Goal: Obtain resource: Download file/media

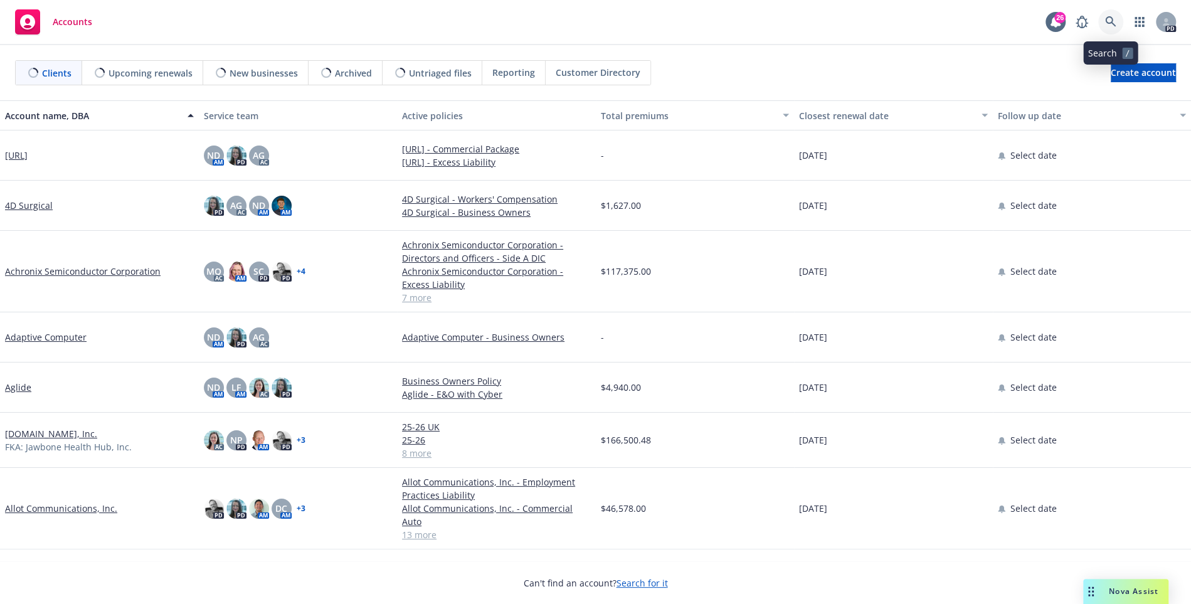
click at [1115, 25] on icon at bounding box center [1110, 21] width 11 height 11
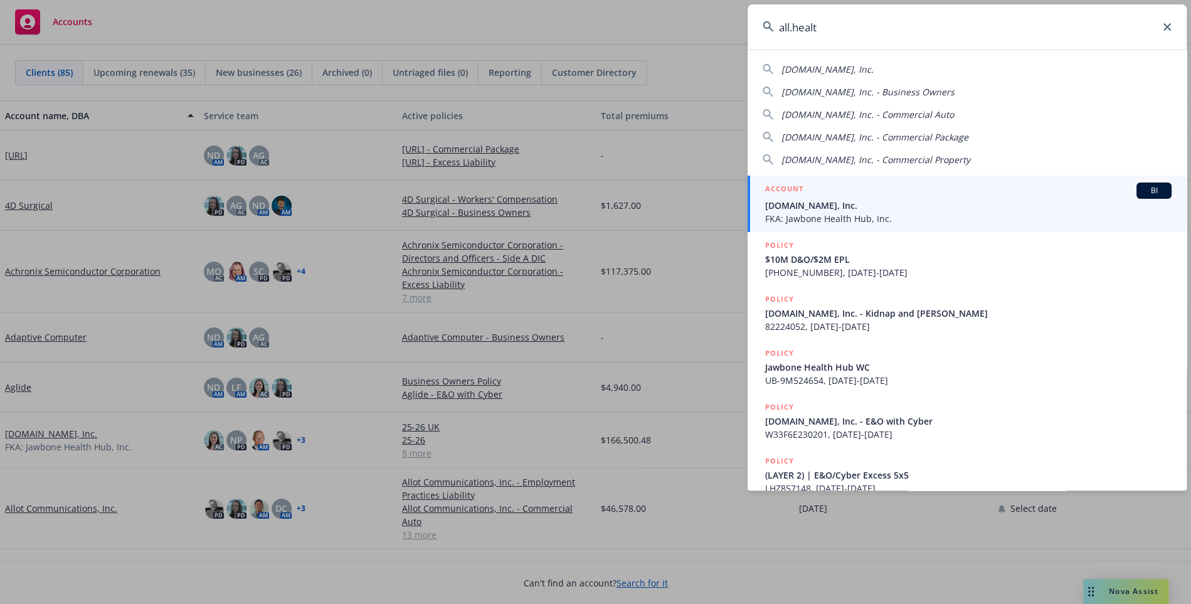
click at [839, 72] on div "[DOMAIN_NAME], Inc." at bounding box center [967, 69] width 409 height 13
type input "[DOMAIN_NAME], Inc."
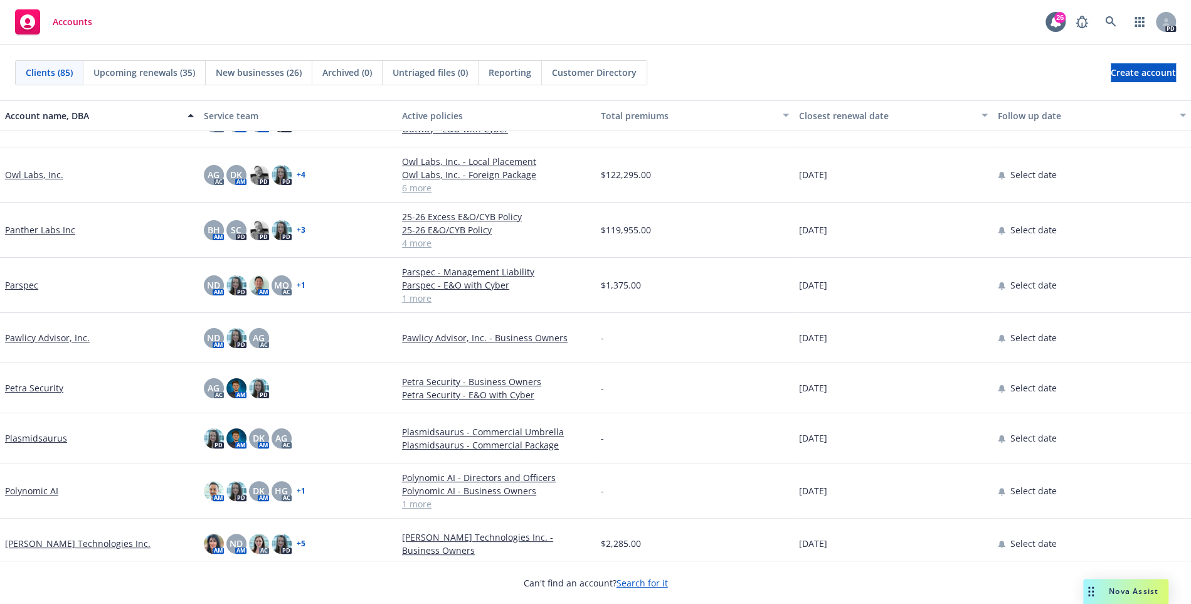
scroll to position [3205, 0]
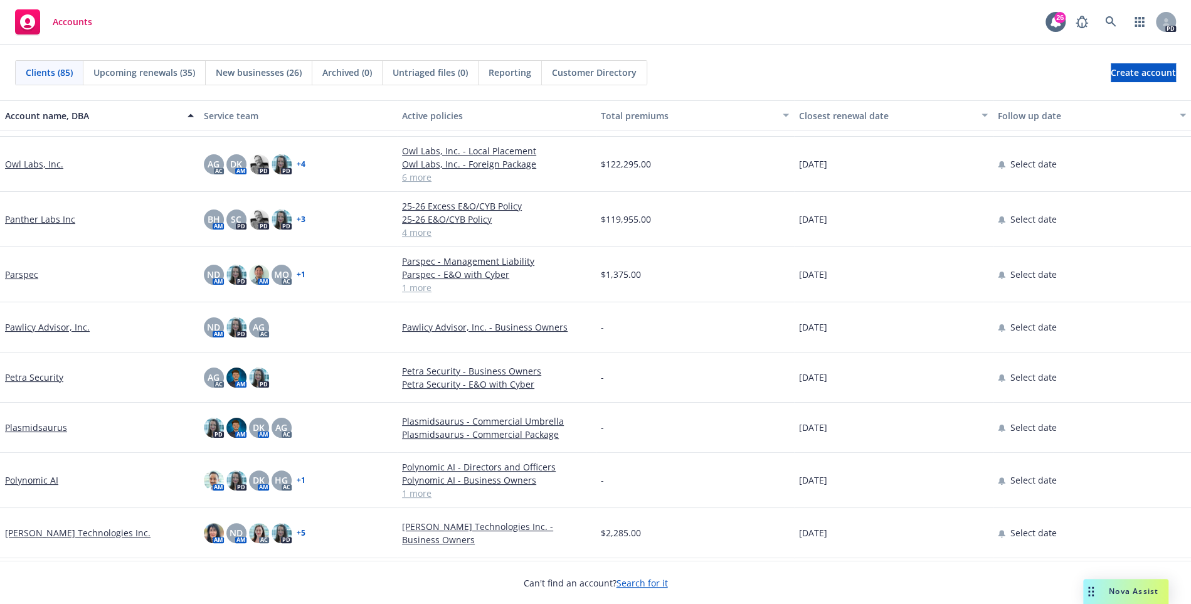
click at [43, 428] on link "Plasmidsaurus" at bounding box center [36, 427] width 62 height 13
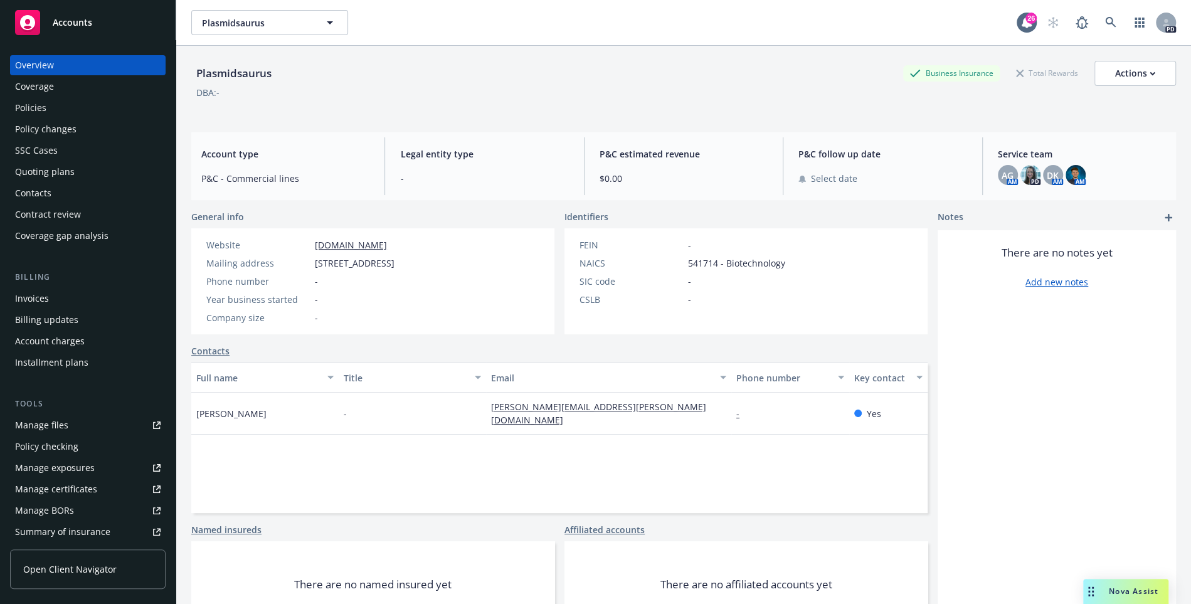
click at [55, 92] on div "Coverage" at bounding box center [88, 87] width 146 height 20
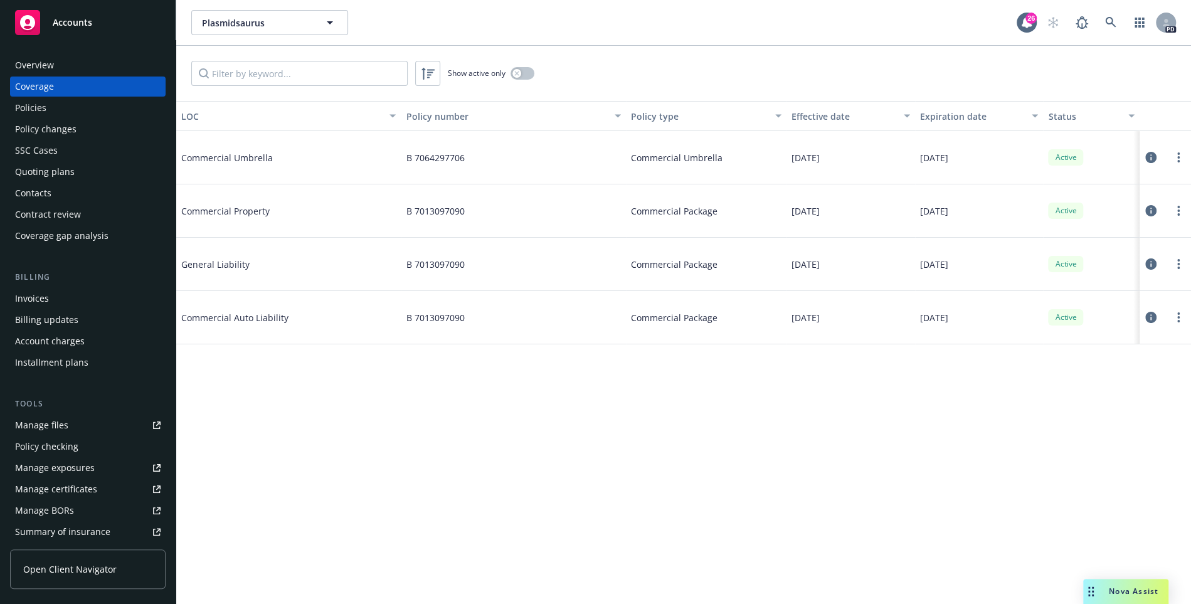
click at [52, 116] on div "Policies" at bounding box center [88, 108] width 146 height 20
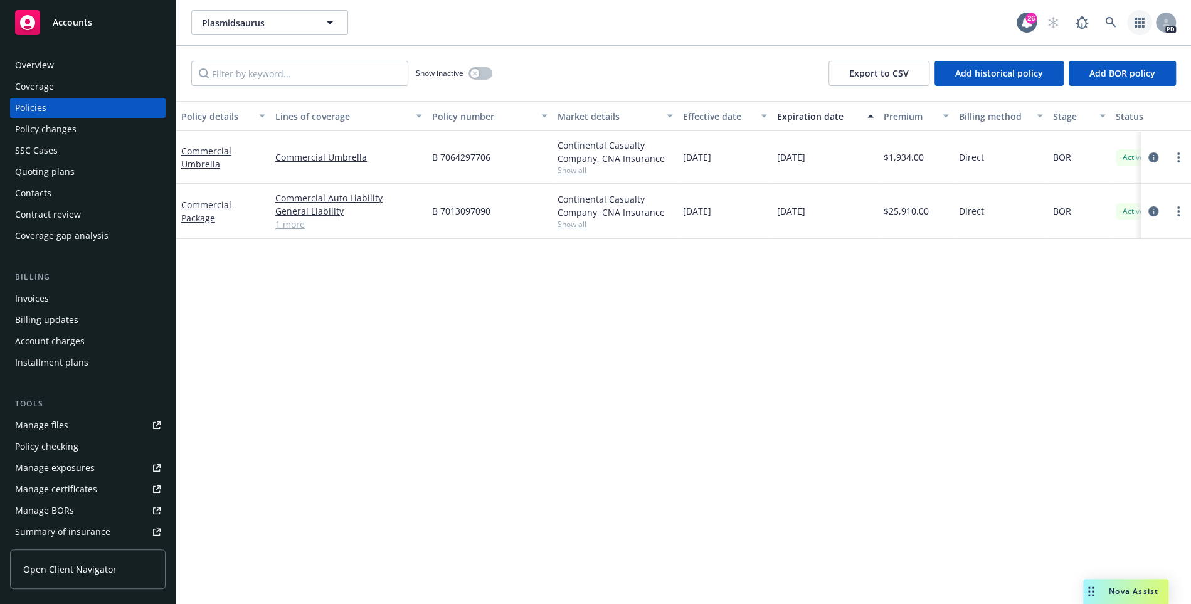
click at [1132, 21] on link "button" at bounding box center [1139, 22] width 25 height 25
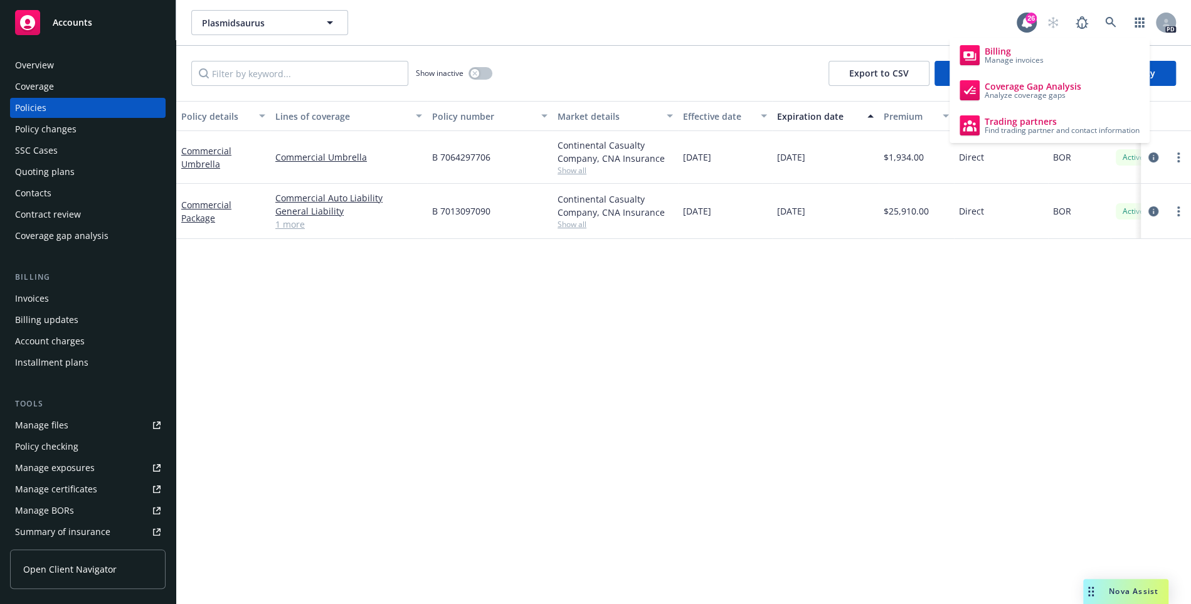
click at [484, 457] on div "Policy details Lines of coverage Policy number Market details Effective date Ex…" at bounding box center [683, 352] width 1015 height 503
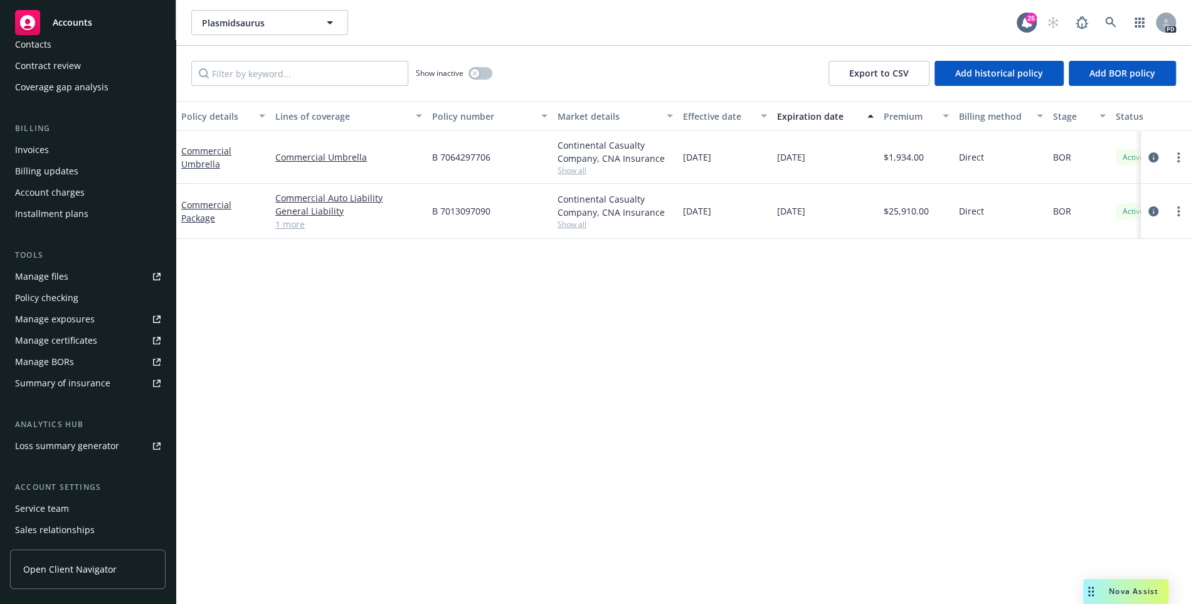
scroll to position [213, 0]
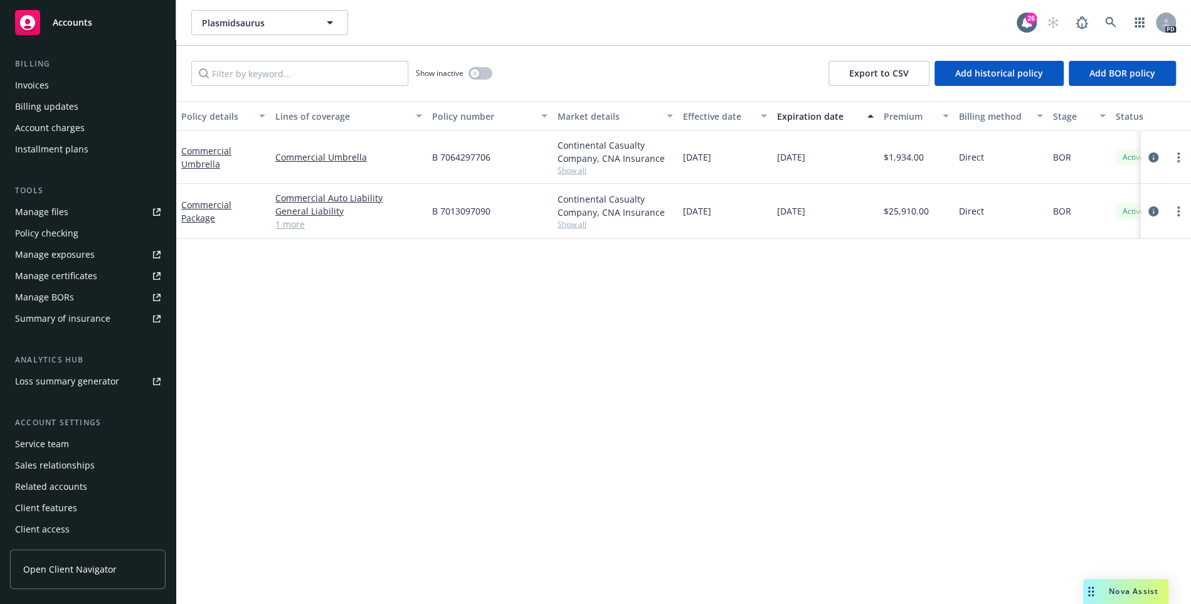
click at [93, 239] on div "Policy checking" at bounding box center [88, 233] width 146 height 20
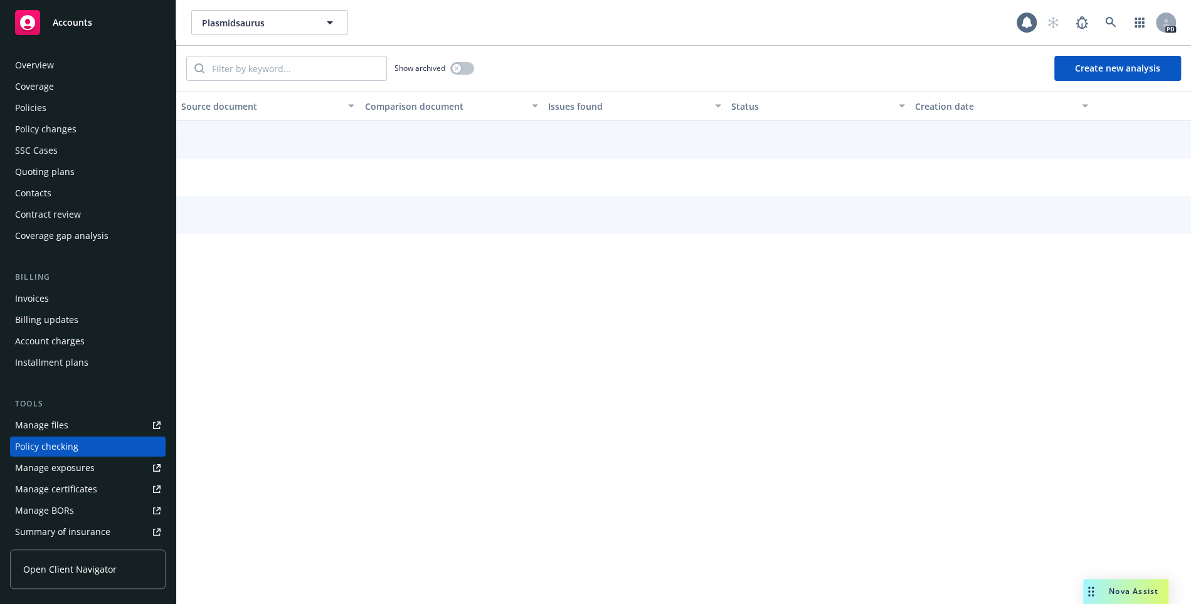
scroll to position [124, 0]
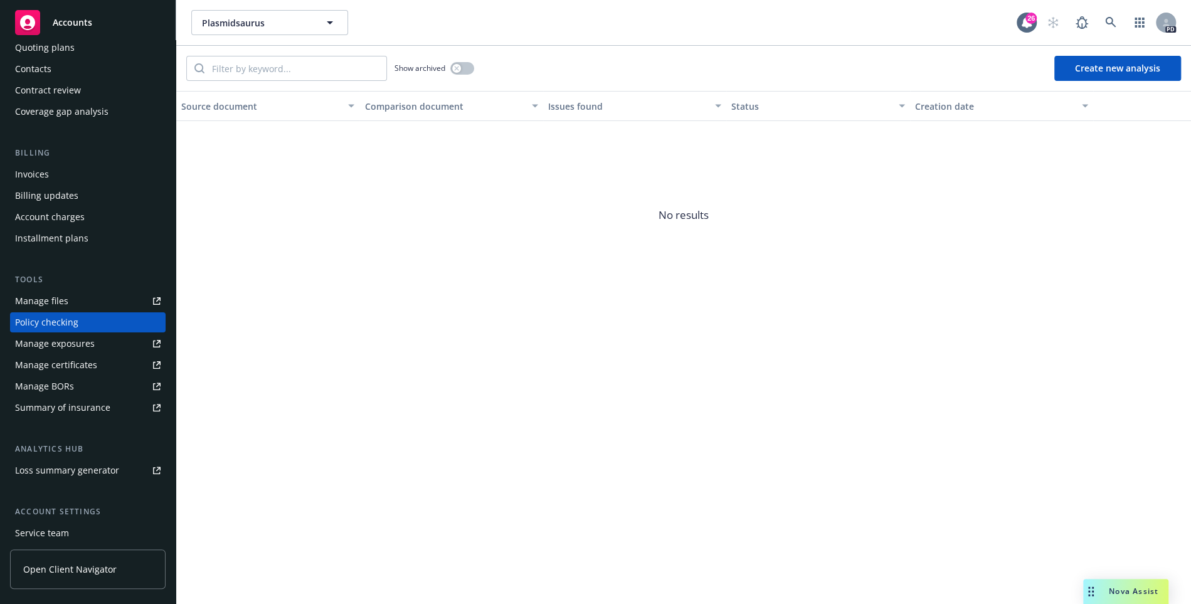
click at [1141, 72] on button "Create new analysis" at bounding box center [1117, 68] width 127 height 25
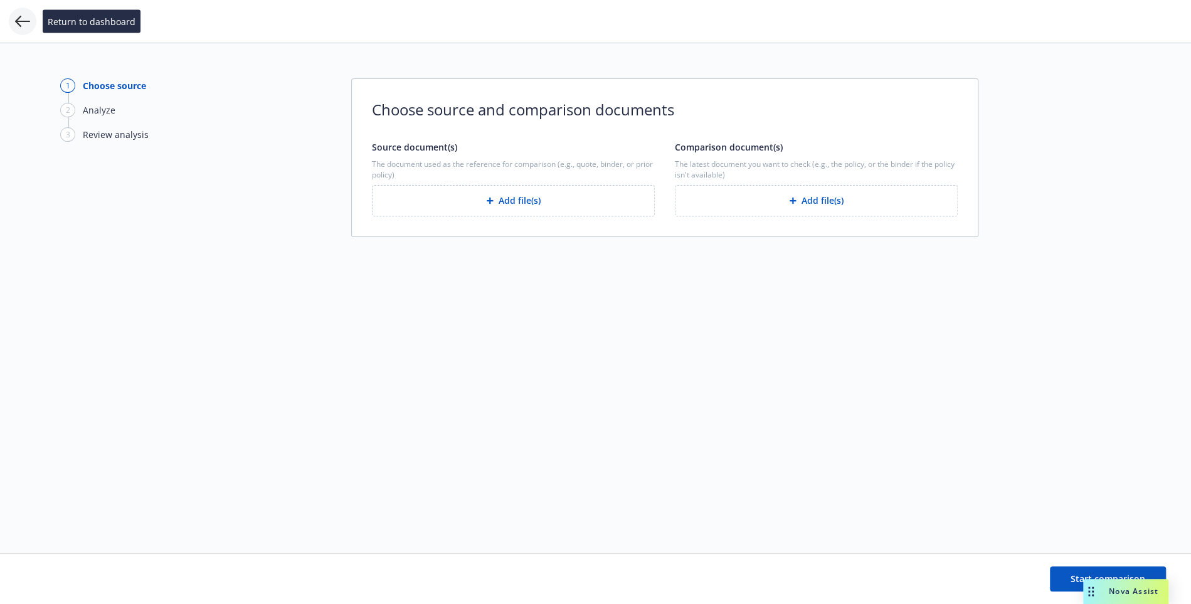
click at [25, 18] on icon at bounding box center [22, 21] width 15 height 15
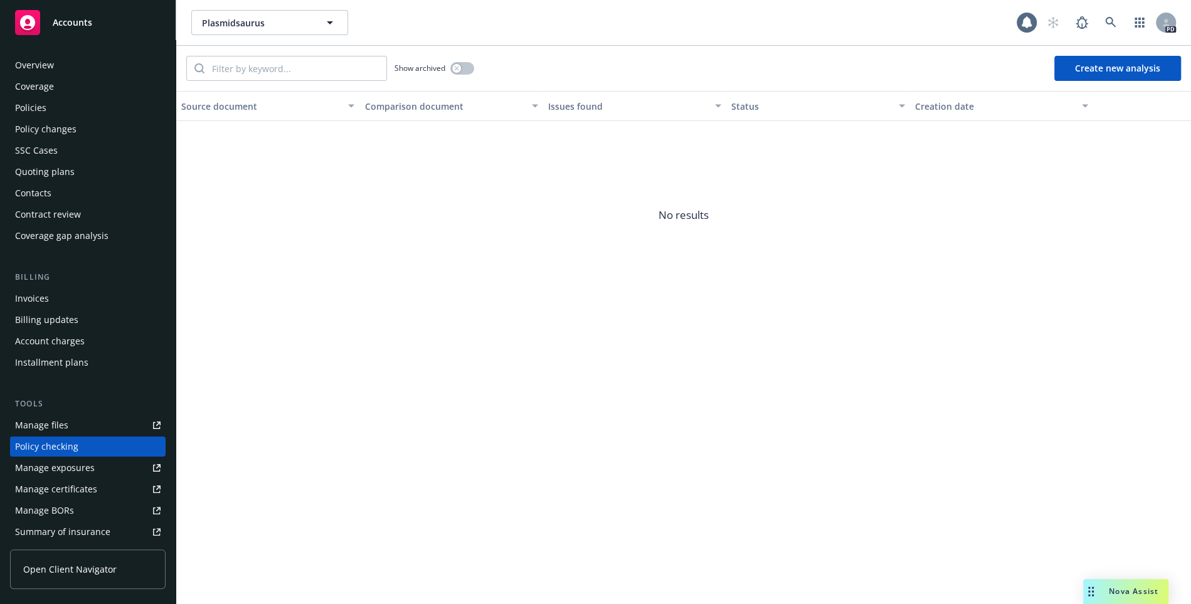
scroll to position [124, 0]
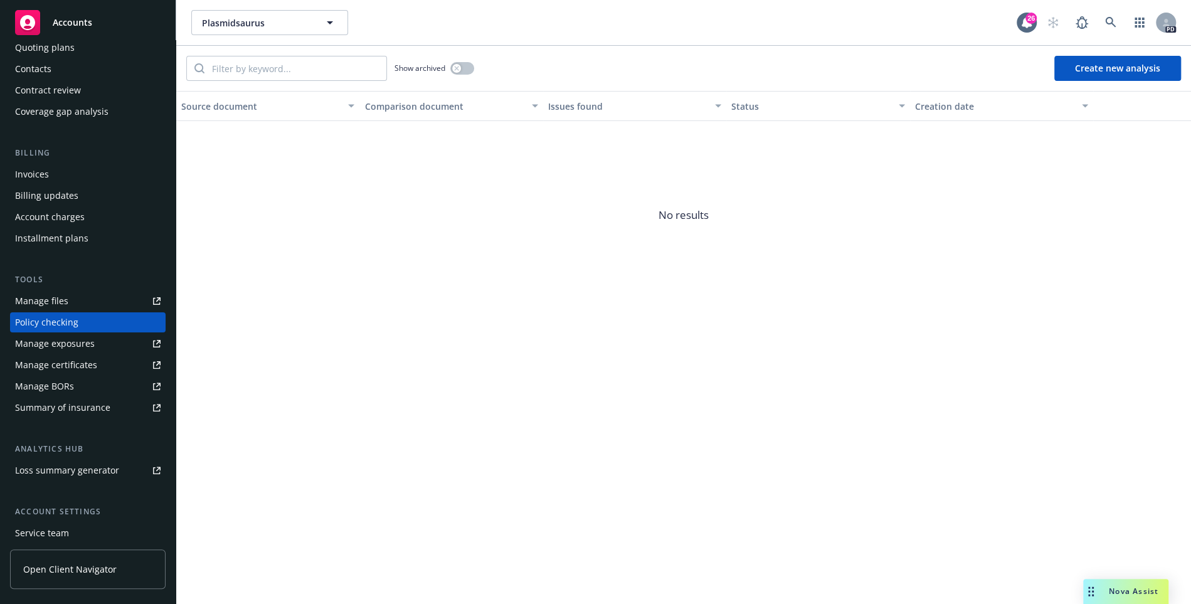
click at [1112, 588] on span "Nova Assist" at bounding box center [1134, 591] width 50 height 11
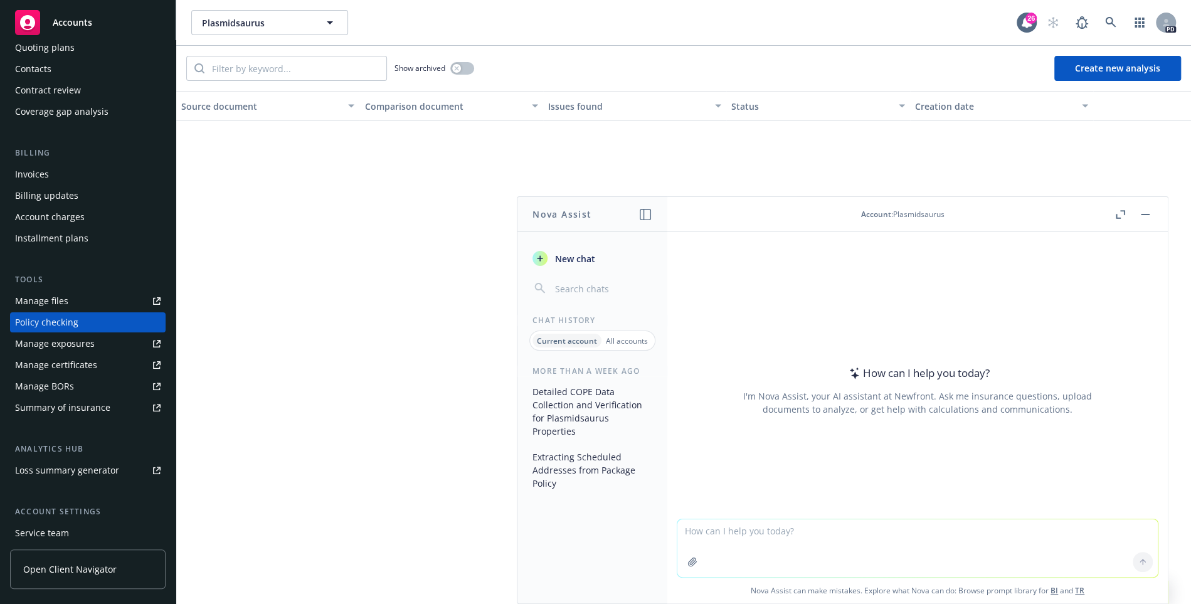
click at [756, 531] on textarea at bounding box center [917, 548] width 481 height 58
type textarea "Can you help me create a comparison chart between these 3 quotes?"
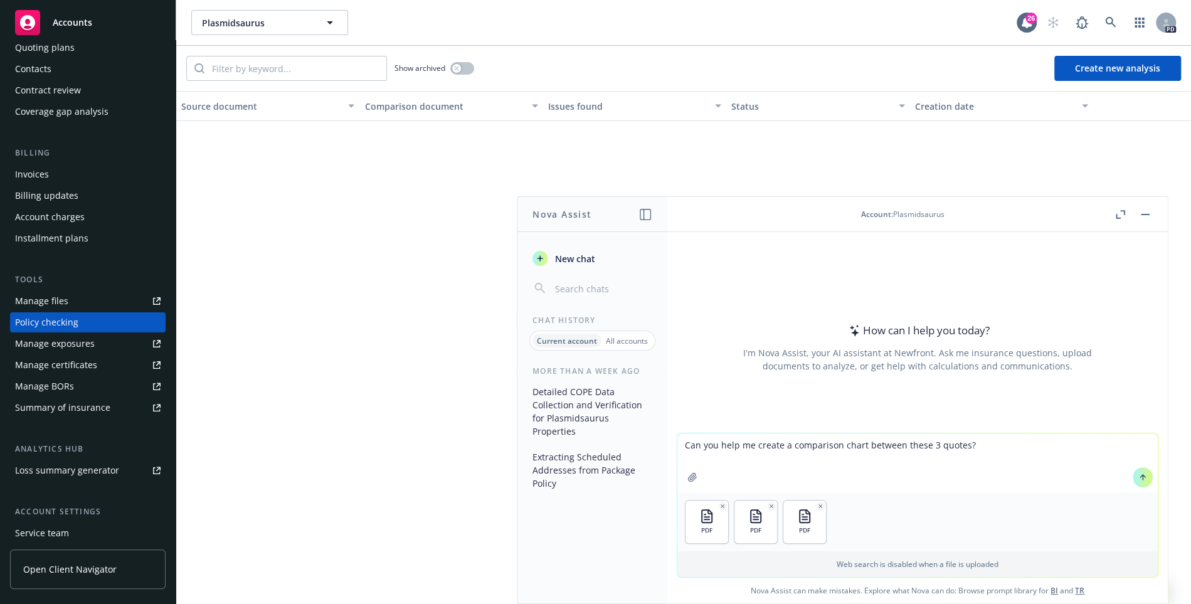
click at [1011, 445] on textarea "Can you help me create a comparison chart between these 3 quotes?" at bounding box center [917, 462] width 481 height 59
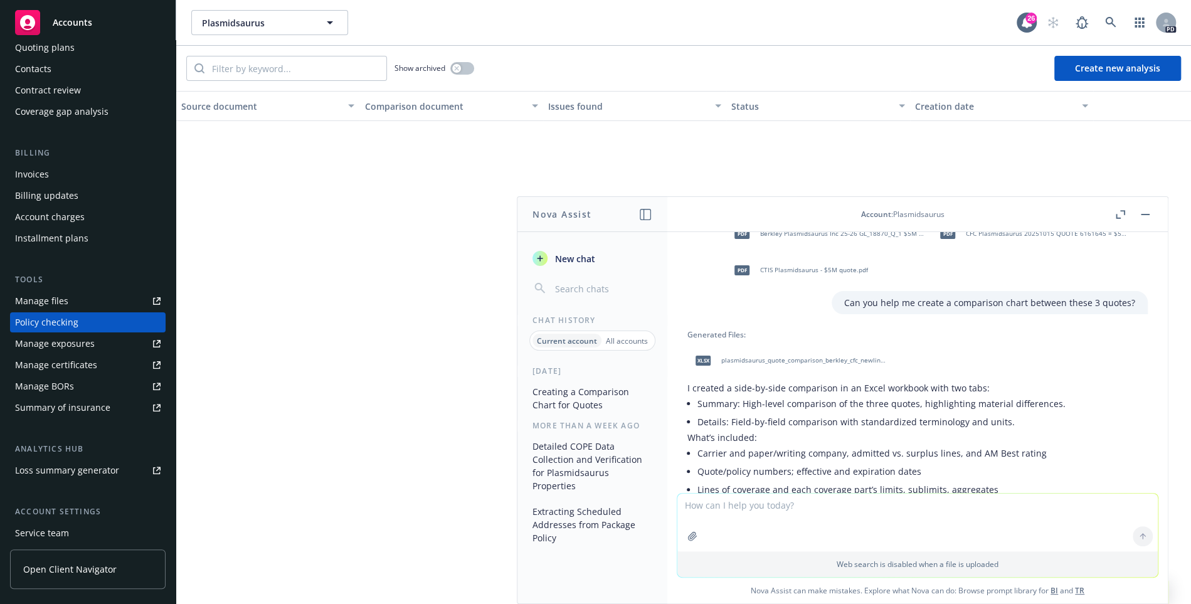
scroll to position [0, 0]
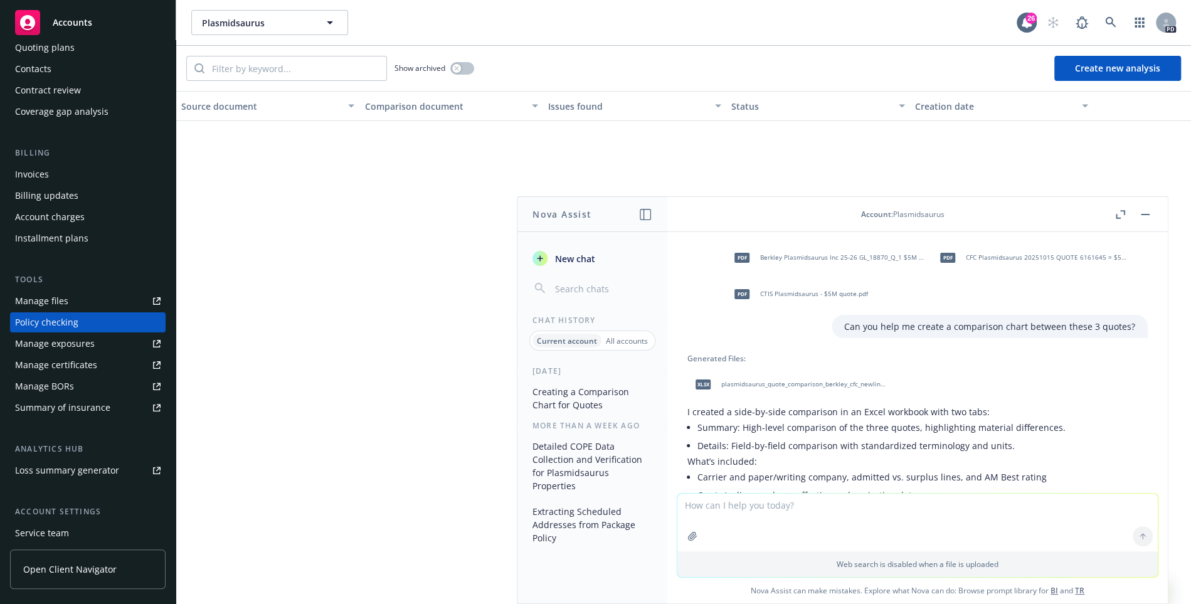
click at [852, 388] on span "plasmidsaurus_quote_comparison_berkley_cfc_newline_2025-10-15.xlsx" at bounding box center [803, 384] width 164 height 8
